Goal: Task Accomplishment & Management: Use online tool/utility

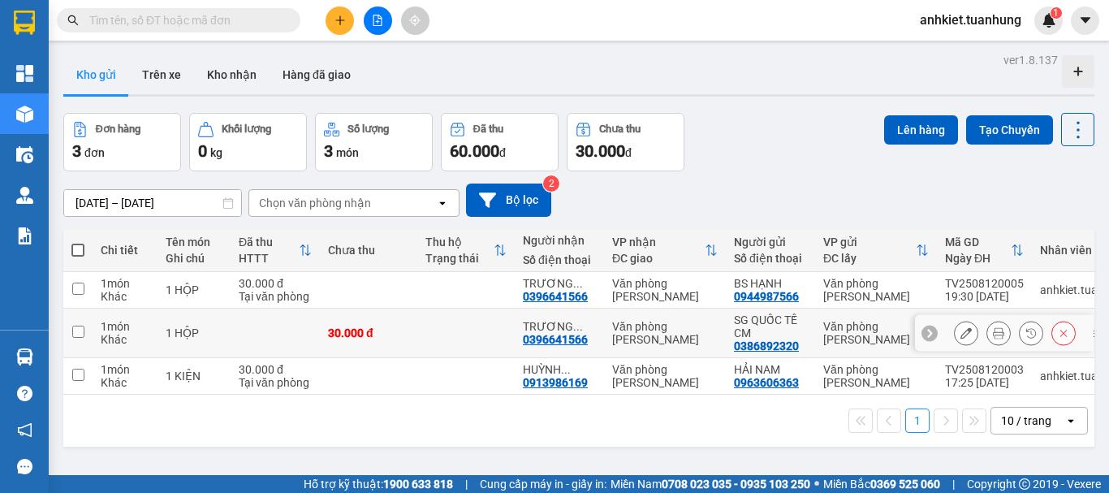
click at [80, 329] on input "checkbox" at bounding box center [78, 331] width 12 height 12
checkbox input "true"
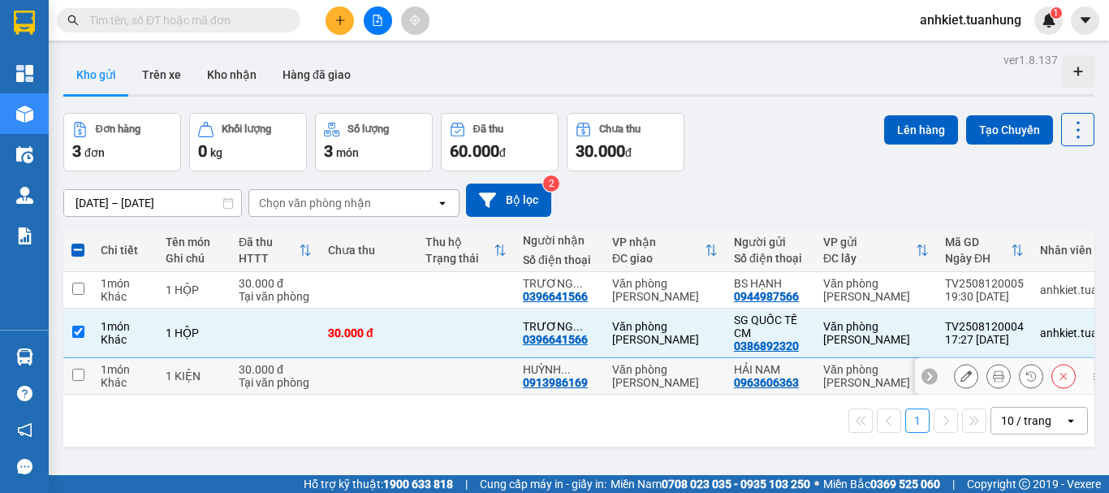
click at [82, 376] on input "checkbox" at bounding box center [78, 374] width 12 height 12
checkbox input "true"
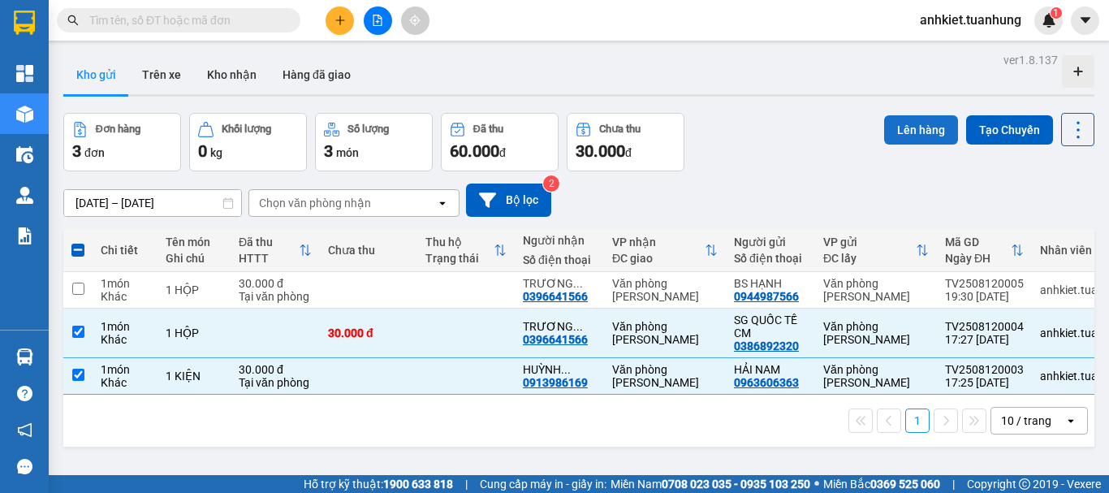
click at [894, 125] on button "Lên hàng" at bounding box center [921, 129] width 74 height 29
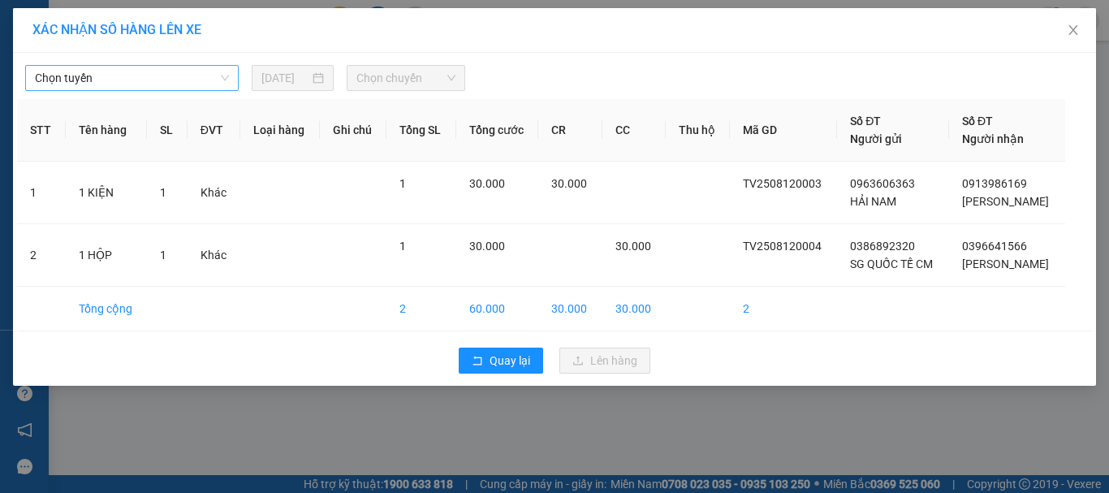
click at [134, 79] on span "Chọn tuyến" at bounding box center [132, 78] width 194 height 24
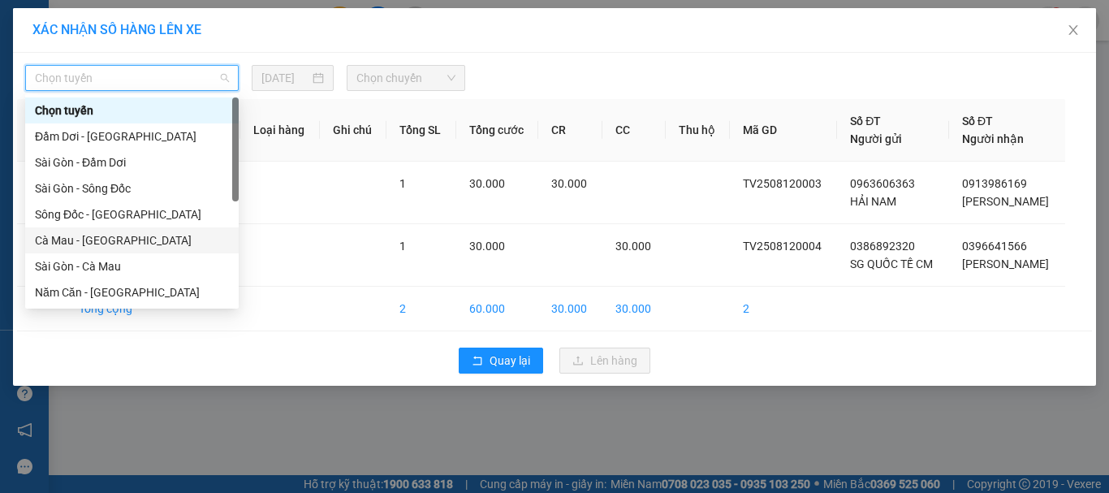
click at [118, 240] on div "Cà Mau - [GEOGRAPHIC_DATA]" at bounding box center [132, 240] width 194 height 18
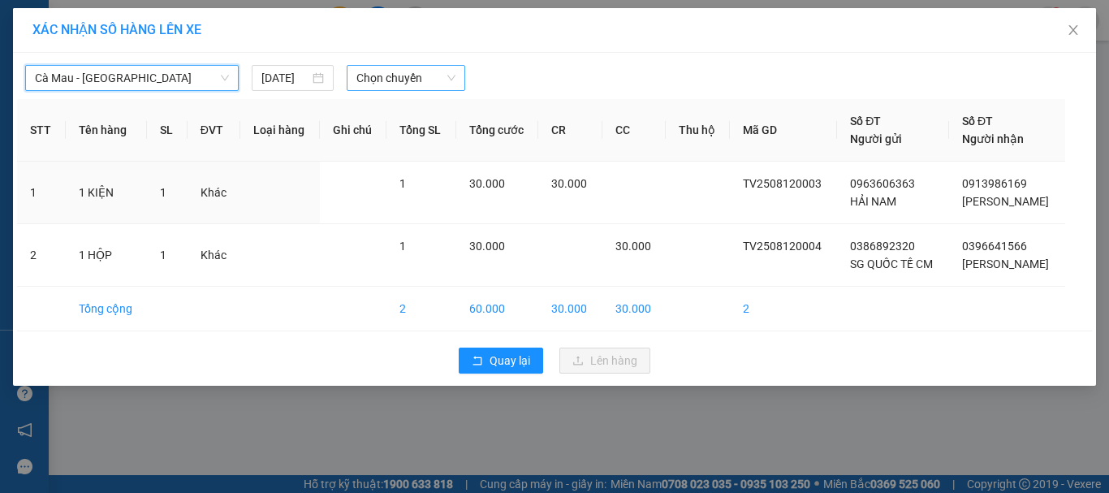
click at [430, 71] on span "Chọn chuyến" at bounding box center [406, 78] width 100 height 24
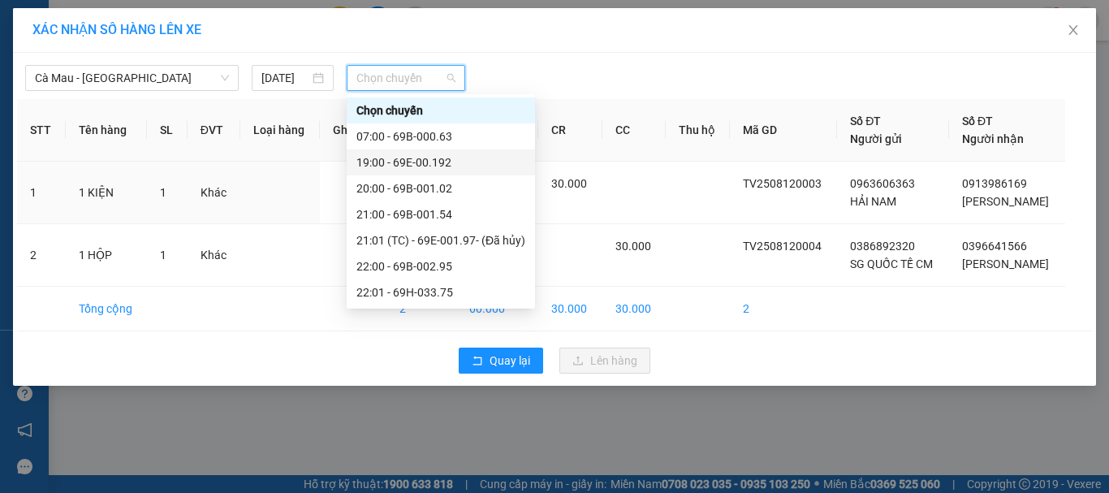
click at [446, 162] on div "19:00 - 69E-00.192" at bounding box center [440, 162] width 169 height 18
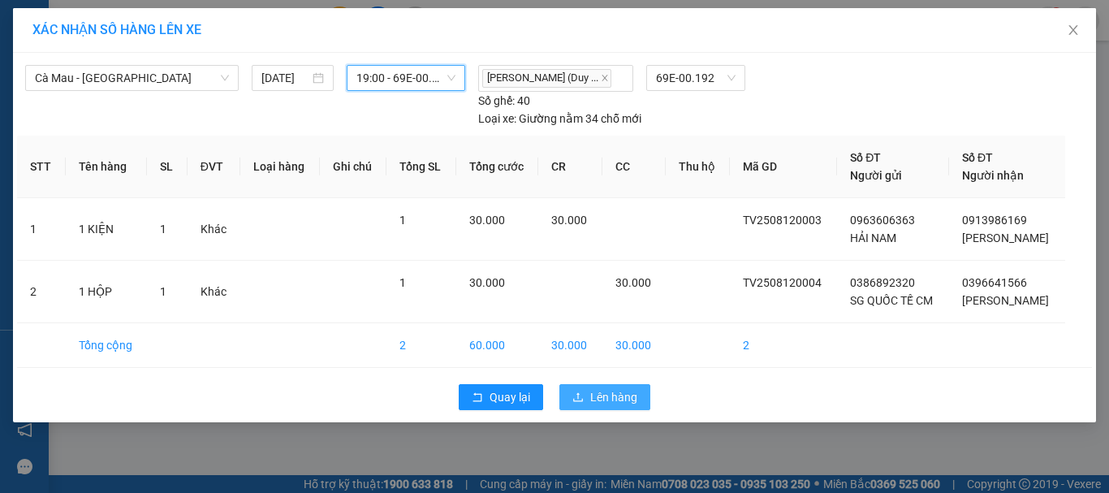
click at [605, 399] on span "Lên hàng" at bounding box center [613, 397] width 47 height 18
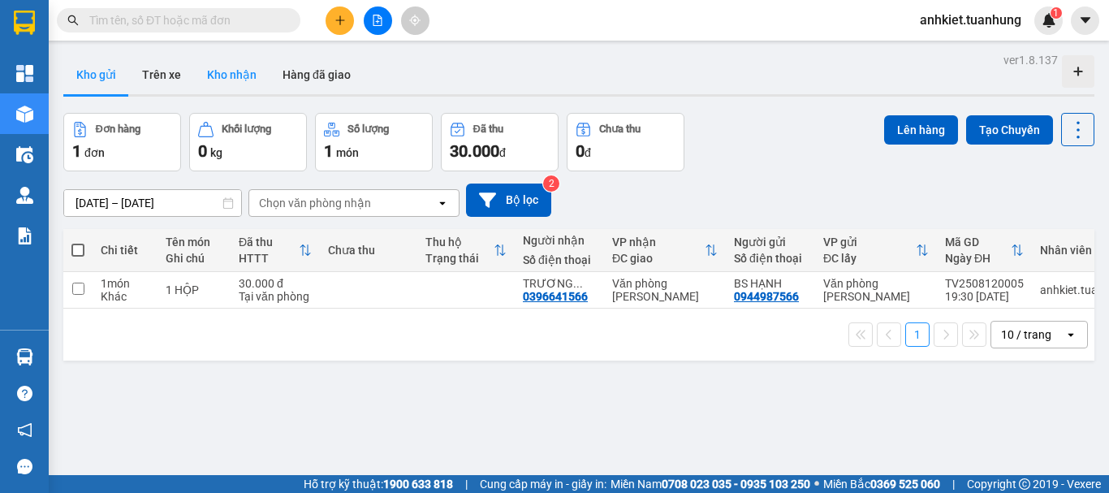
click at [235, 78] on button "Kho nhận" at bounding box center [231, 74] width 75 height 39
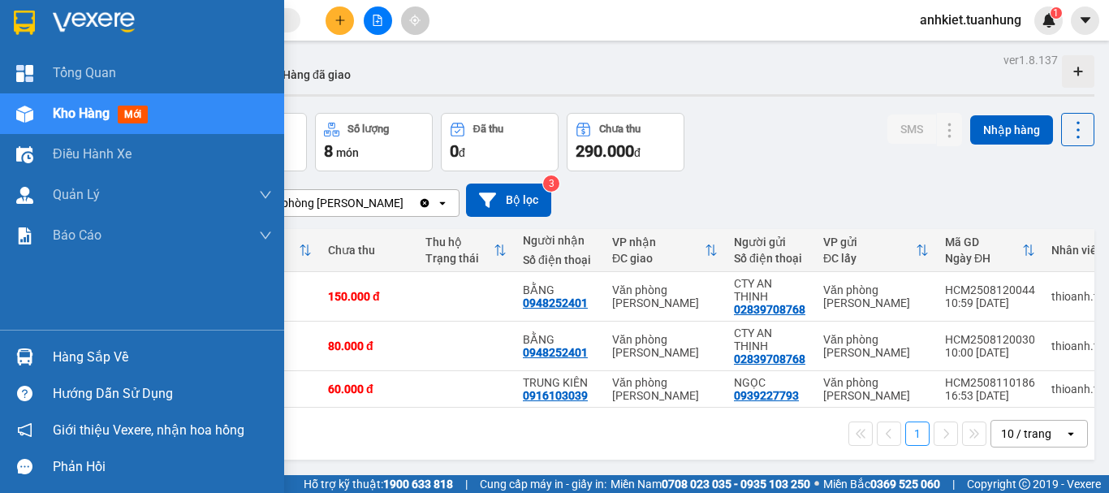
click at [48, 352] on div "Hàng sắp về" at bounding box center [142, 356] width 284 height 37
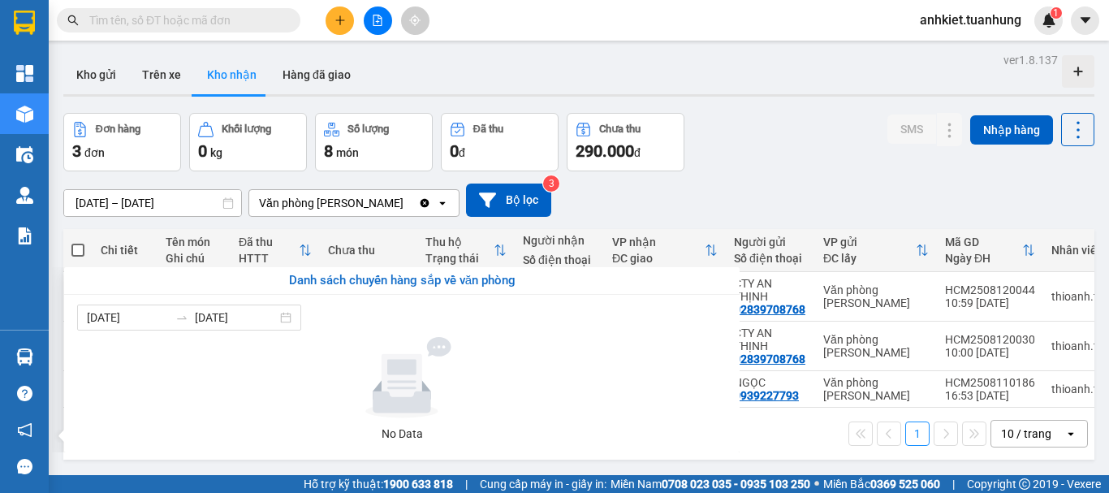
click at [297, 234] on section "Kết quả tìm kiếm ( 0 ) Bộ lọc No Data anhkiet.tuanhung 1 Tổng Quan Kho hàng mới…" at bounding box center [554, 246] width 1109 height 493
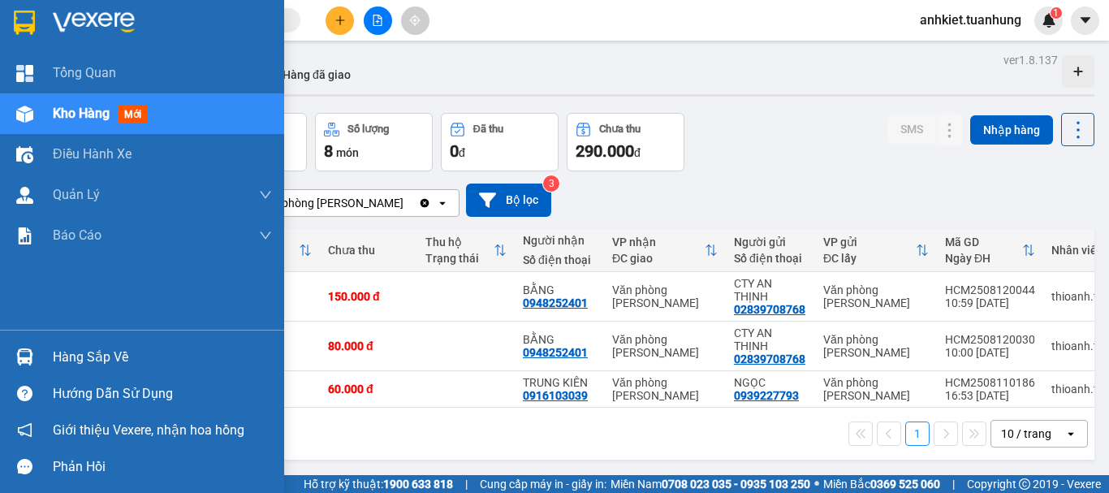
click at [93, 345] on div "Hàng sắp về" at bounding box center [162, 357] width 219 height 24
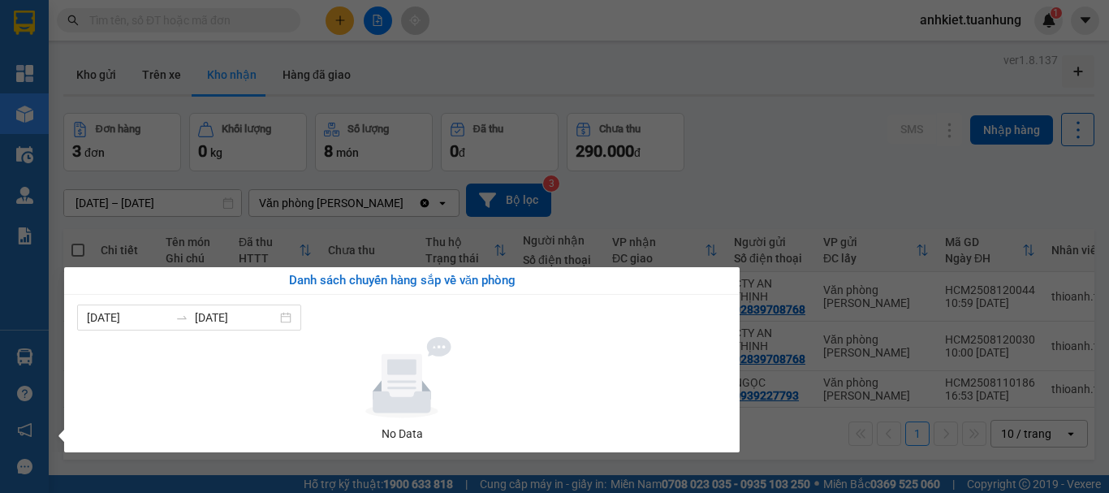
click at [414, 247] on section "Kết quả tìm kiếm ( 0 ) Bộ lọc No Data anhkiet.tuanhung 1 Tổng Quan Kho hàng mới…" at bounding box center [554, 246] width 1109 height 493
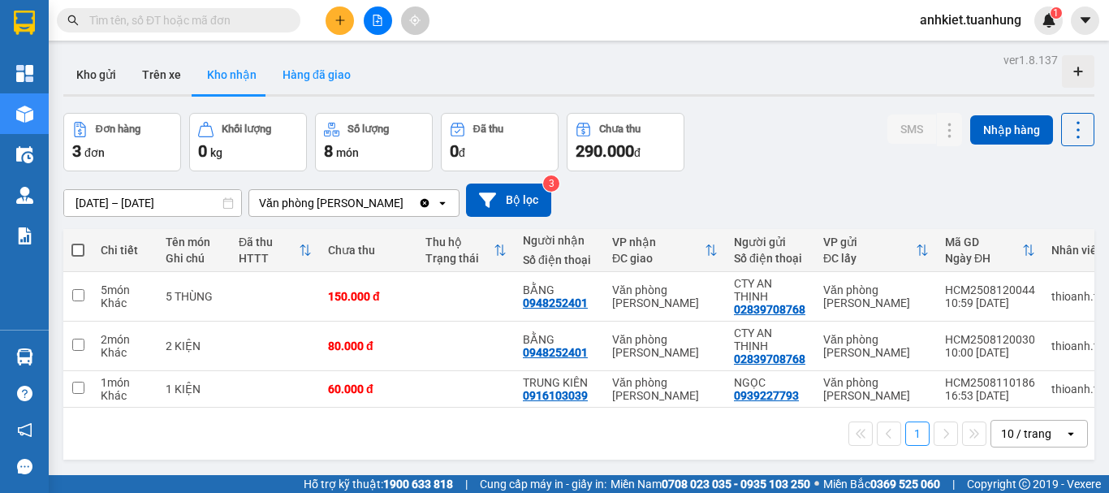
click at [298, 73] on button "Hàng đã giao" at bounding box center [316, 74] width 94 height 39
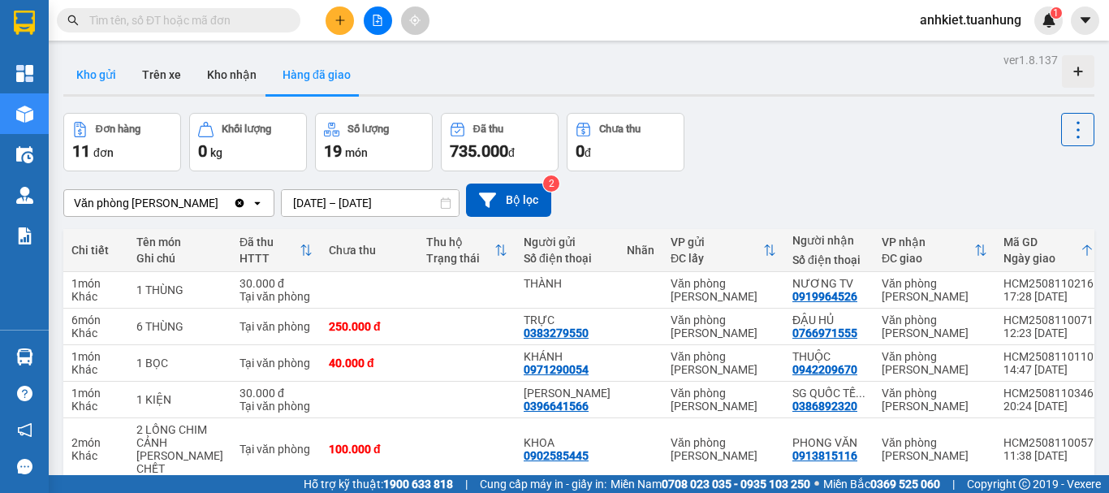
click at [85, 82] on button "Kho gửi" at bounding box center [96, 74] width 66 height 39
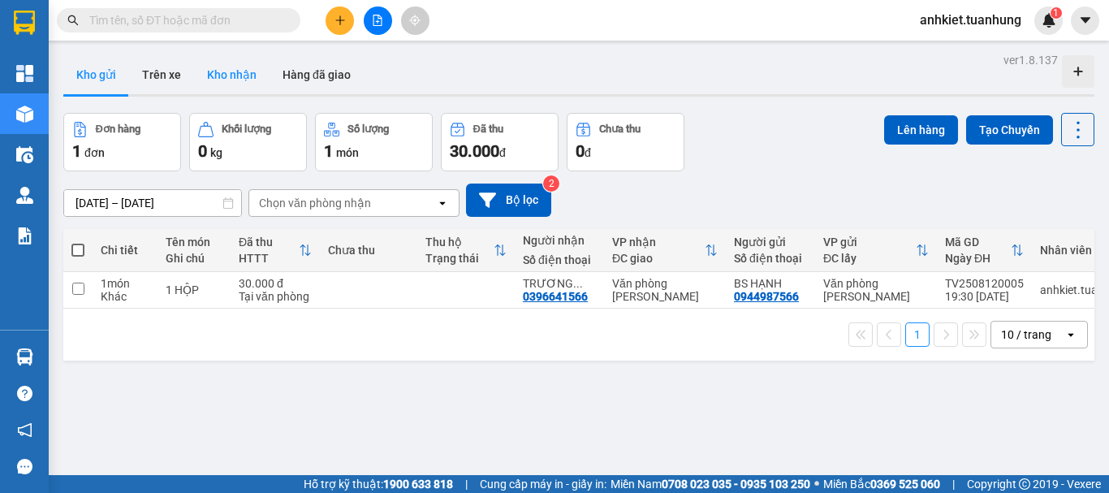
click at [241, 80] on button "Kho nhận" at bounding box center [231, 74] width 75 height 39
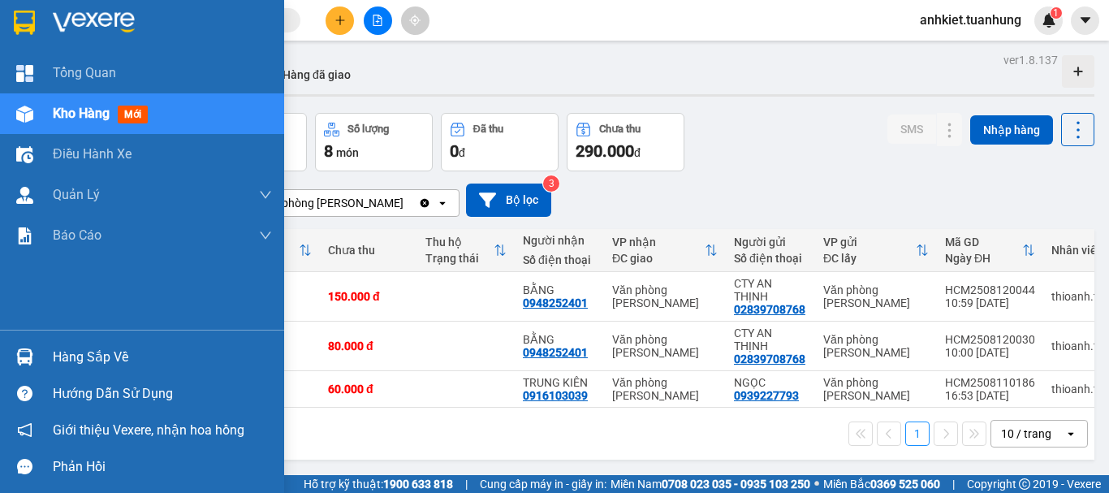
click at [76, 357] on div "Hàng sắp về" at bounding box center [162, 357] width 219 height 24
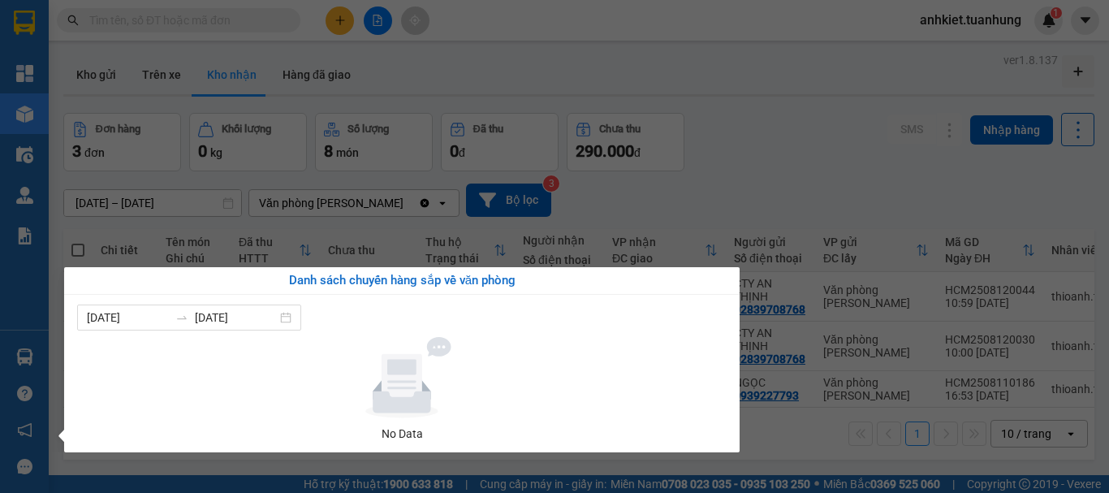
click at [652, 223] on section "Kết quả tìm kiếm ( 0 ) Bộ lọc No Data anhkiet.tuanhung 1 Tổng Quan Kho hàng mới…" at bounding box center [554, 246] width 1109 height 493
